Goal: Information Seeking & Learning: Learn about a topic

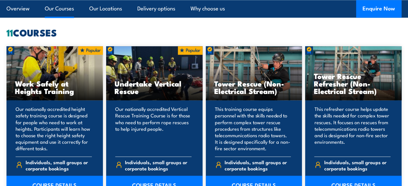
scroll to position [498, 0]
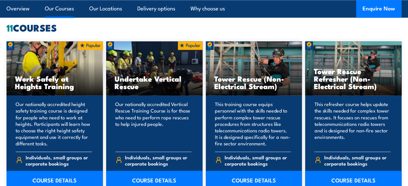
click at [60, 111] on p "Our nationally accredited height safety training course is designed for people …" at bounding box center [54, 123] width 76 height 45
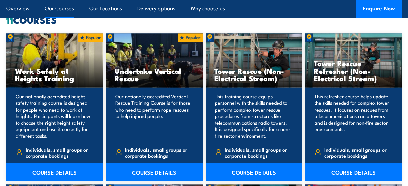
scroll to position [541, 0]
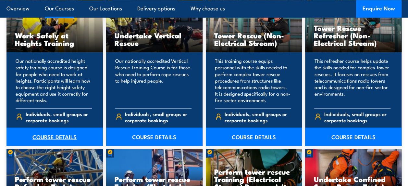
click at [63, 133] on link "COURSE DETAILS" at bounding box center [54, 136] width 96 height 18
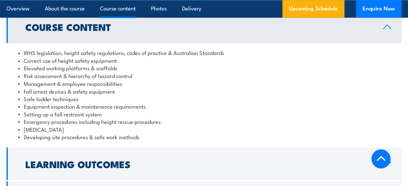
scroll to position [530, 0]
drag, startPoint x: 24, startPoint y: 128, endPoint x: 73, endPoint y: 129, distance: 48.7
click at [73, 129] on li "[MEDICAL_DATA]" at bounding box center [204, 128] width 372 height 7
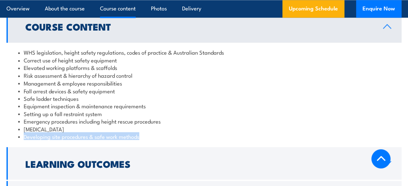
drag, startPoint x: 24, startPoint y: 134, endPoint x: 142, endPoint y: 141, distance: 118.3
click at [142, 141] on div "WHS legislation, height safety regulations, codes of practice & Australian Stan…" at bounding box center [203, 94] width 395 height 103
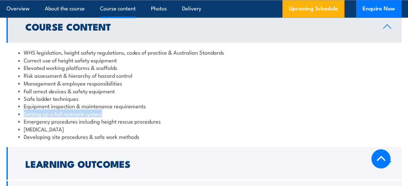
drag, startPoint x: 25, startPoint y: 113, endPoint x: 116, endPoint y: 114, distance: 90.9
click at [116, 114] on li "Setting up a fall restraint system" at bounding box center [204, 112] width 372 height 7
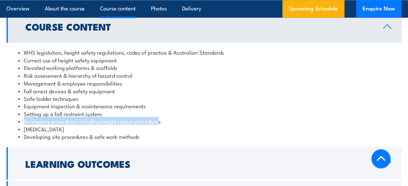
drag, startPoint x: 25, startPoint y: 121, endPoint x: 161, endPoint y: 123, distance: 136.4
click at [161, 123] on li "Emergency procedures including height rescue procedures" at bounding box center [204, 120] width 372 height 7
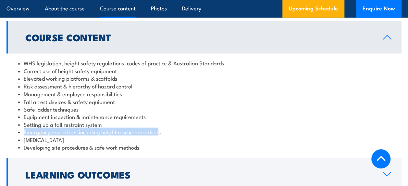
scroll to position [519, 0]
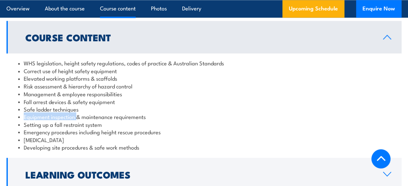
drag, startPoint x: 24, startPoint y: 115, endPoint x: 77, endPoint y: 117, distance: 53.0
click at [77, 117] on li "Equipment inspection & maintenance requirements" at bounding box center [204, 115] width 372 height 7
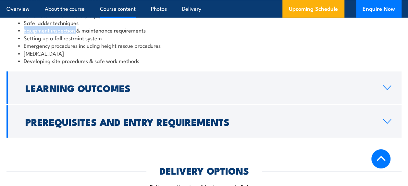
scroll to position [595, 0]
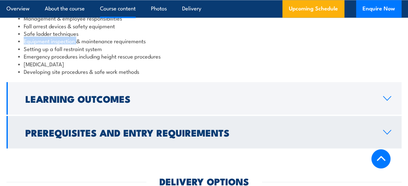
click at [385, 99] on icon at bounding box center [387, 97] width 9 height 5
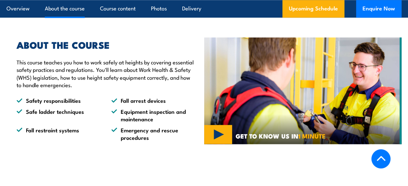
scroll to position [347, 0]
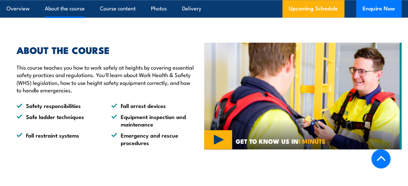
click at [220, 143] on img at bounding box center [303, 96] width 198 height 106
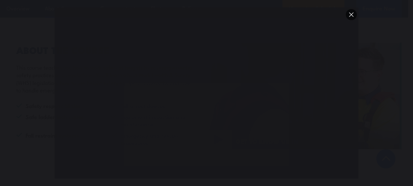
click at [351, 15] on button "You can close this modal content with the ESC key" at bounding box center [351, 14] width 11 height 11
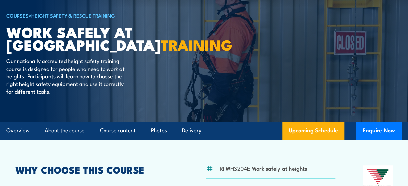
scroll to position [55, 0]
